Goal: Contribute content

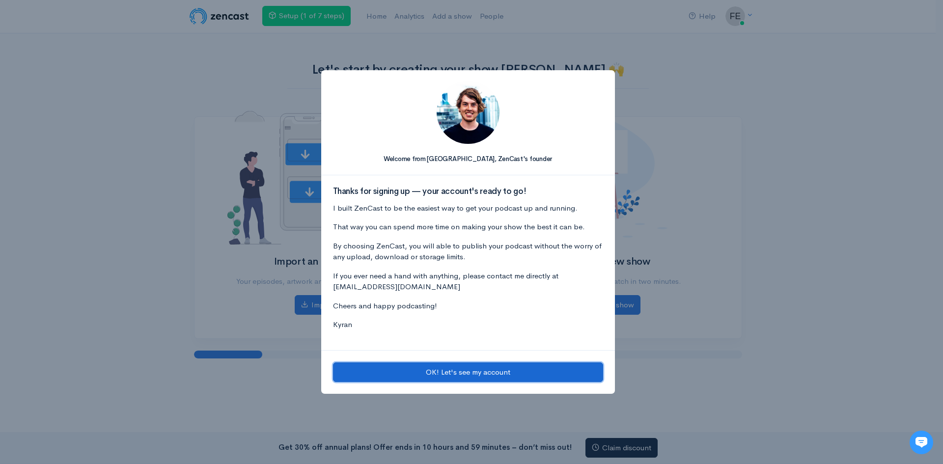
drag, startPoint x: 0, startPoint y: 0, endPoint x: 461, endPoint y: 376, distance: 595.3
click at [461, 376] on button "OK! Let's see my account" at bounding box center [468, 373] width 270 height 20
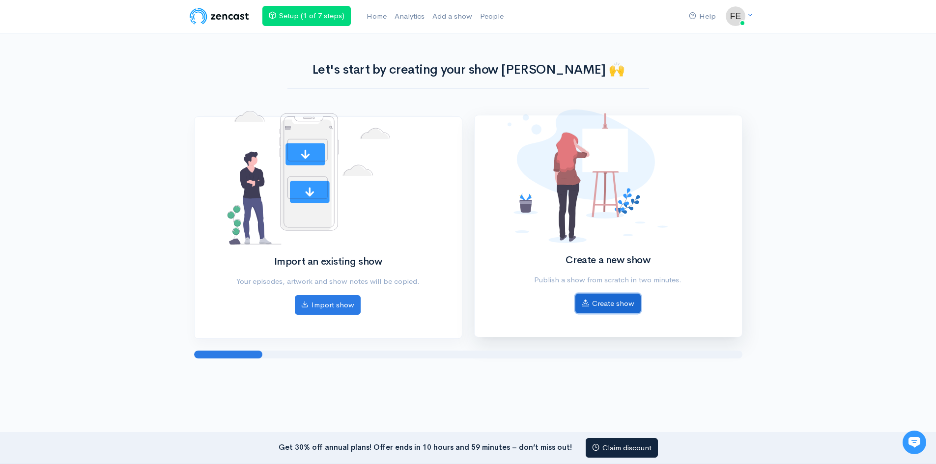
click at [610, 308] on link "Create show" at bounding box center [607, 304] width 65 height 20
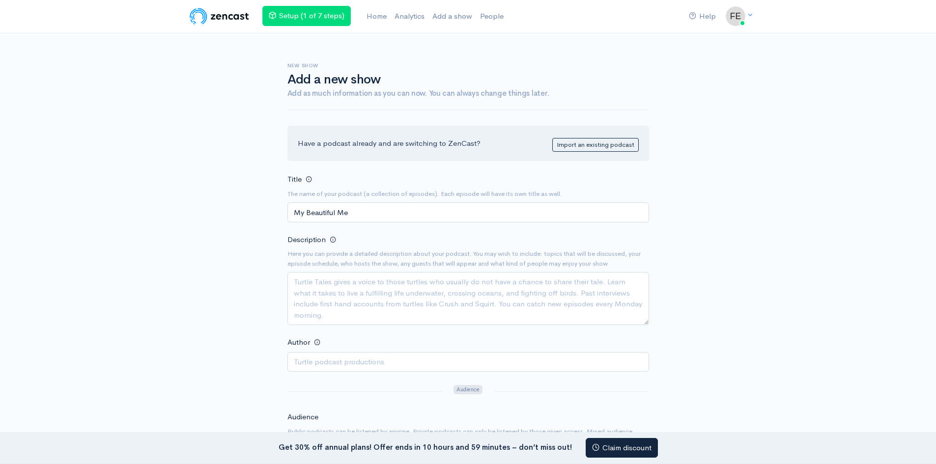
type input "My Beautiful Me"
